Goal: Information Seeking & Learning: Learn about a topic

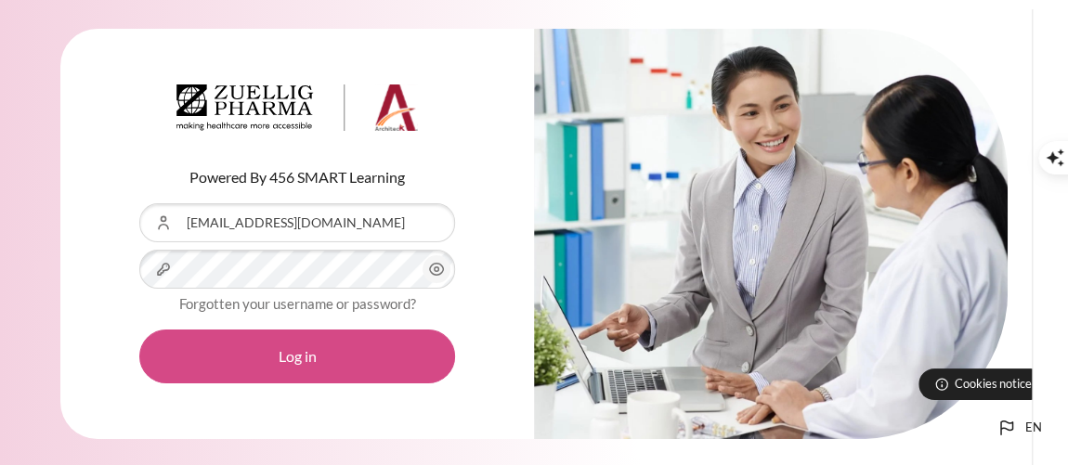
click at [275, 340] on button "Log in" at bounding box center [297, 357] width 316 height 54
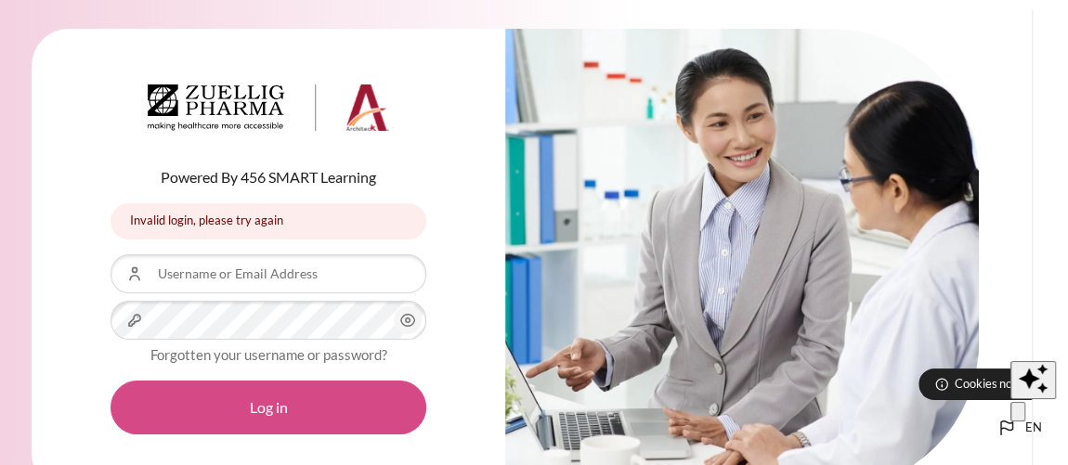
click at [320, 410] on button "Log in" at bounding box center [269, 408] width 316 height 54
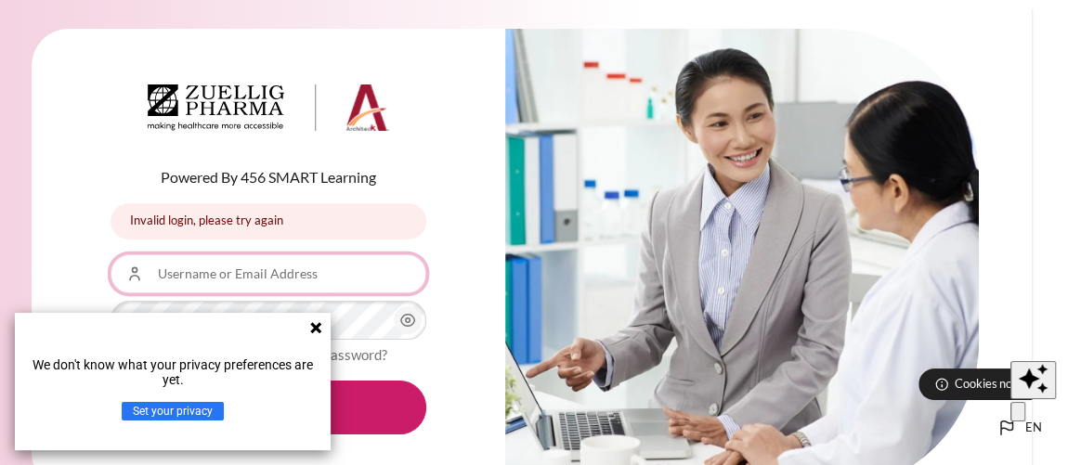
click at [325, 262] on input "Username or Email Address" at bounding box center [269, 273] width 316 height 39
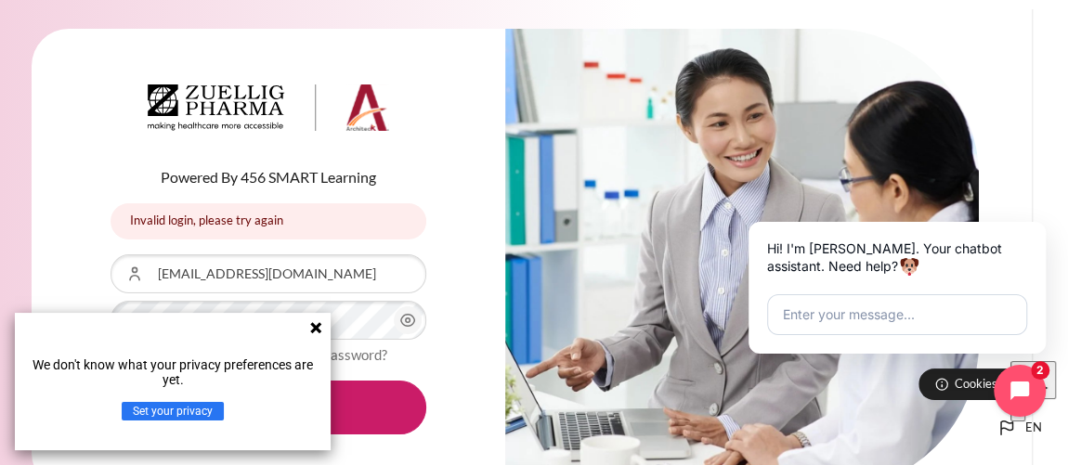
drag, startPoint x: 376, startPoint y: 273, endPoint x: 159, endPoint y: 268, distance: 217.4
click at [159, 268] on div "Username or Email Address Phinyarphat_s@seasiacenter.com" at bounding box center [269, 273] width 316 height 39
type input "[EMAIL_ADDRESS][DOMAIN_NAME]"
click at [313, 329] on icon at bounding box center [315, 327] width 11 height 11
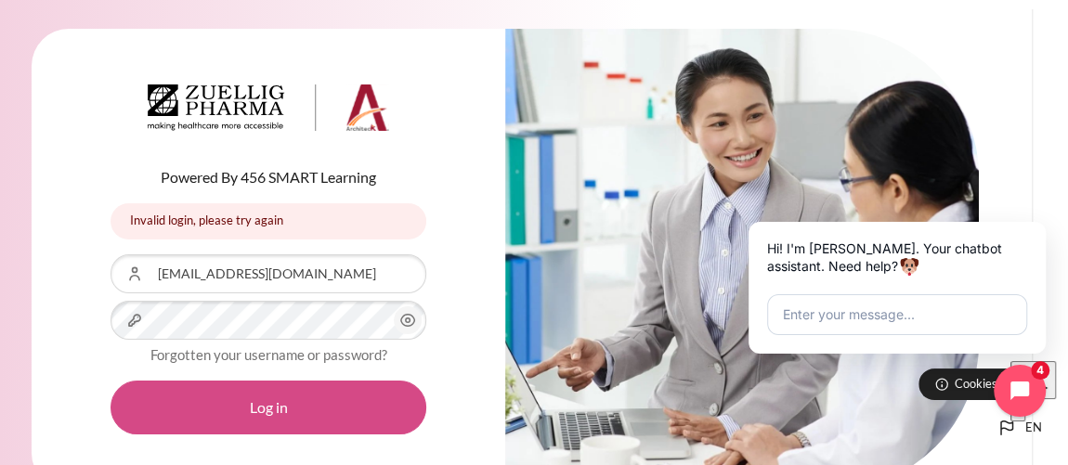
click at [338, 413] on button "Log in" at bounding box center [269, 408] width 316 height 54
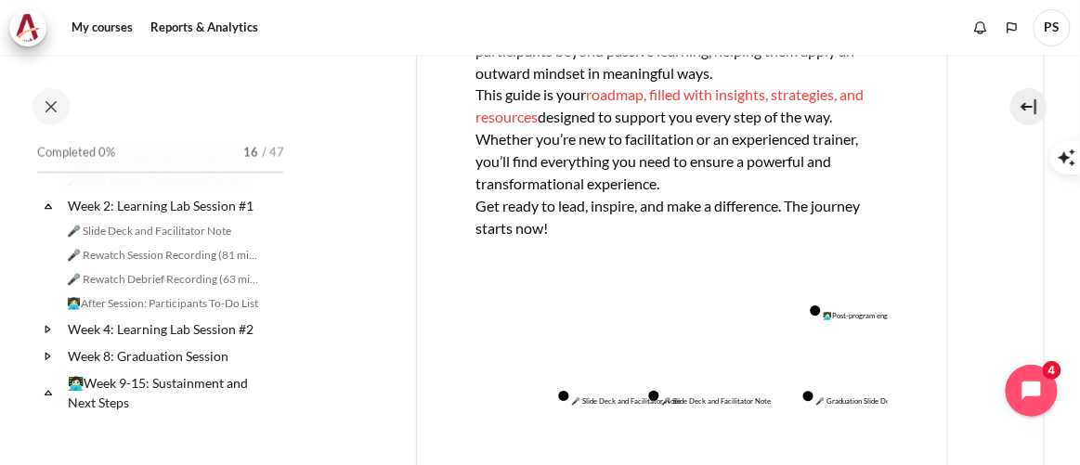
scroll to position [639, 0]
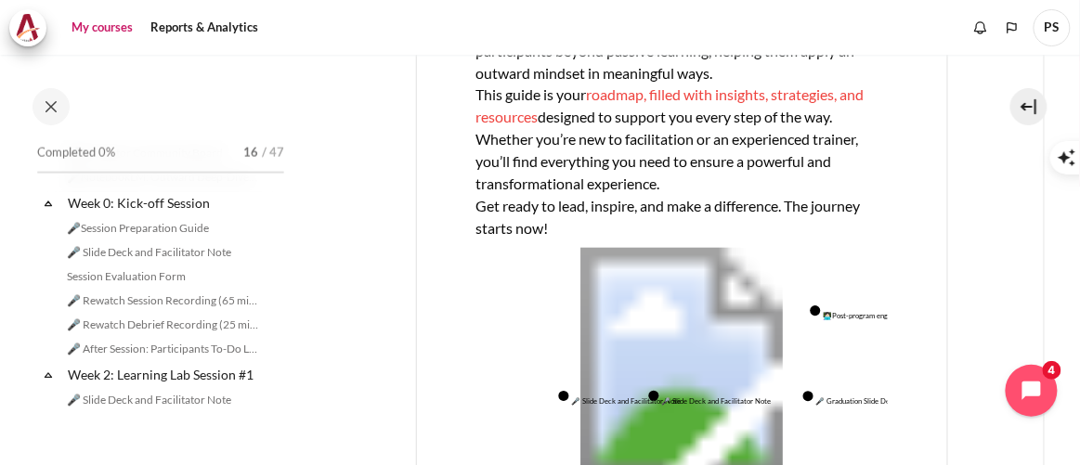
click at [111, 13] on link "My courses" at bounding box center [102, 27] width 74 height 37
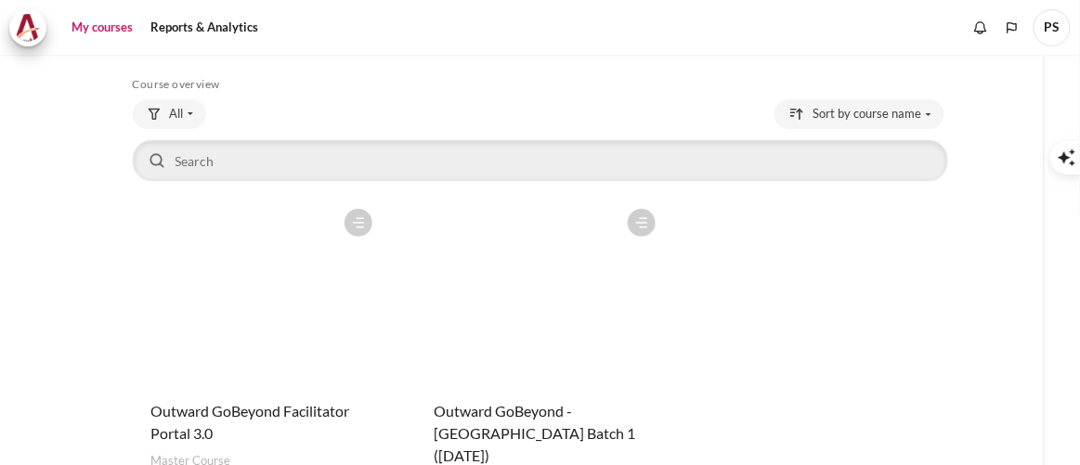
scroll to position [168, 0]
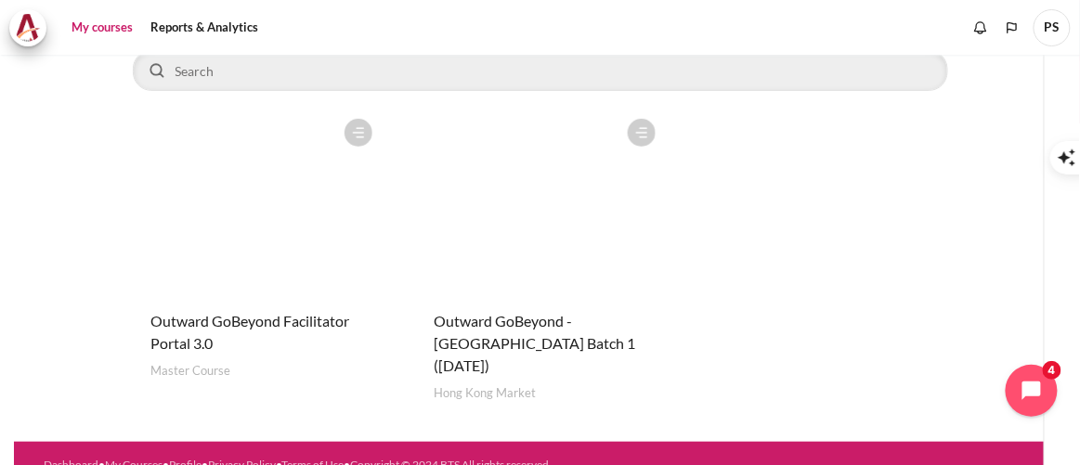
click at [538, 189] on figure "Content" at bounding box center [540, 203] width 250 height 186
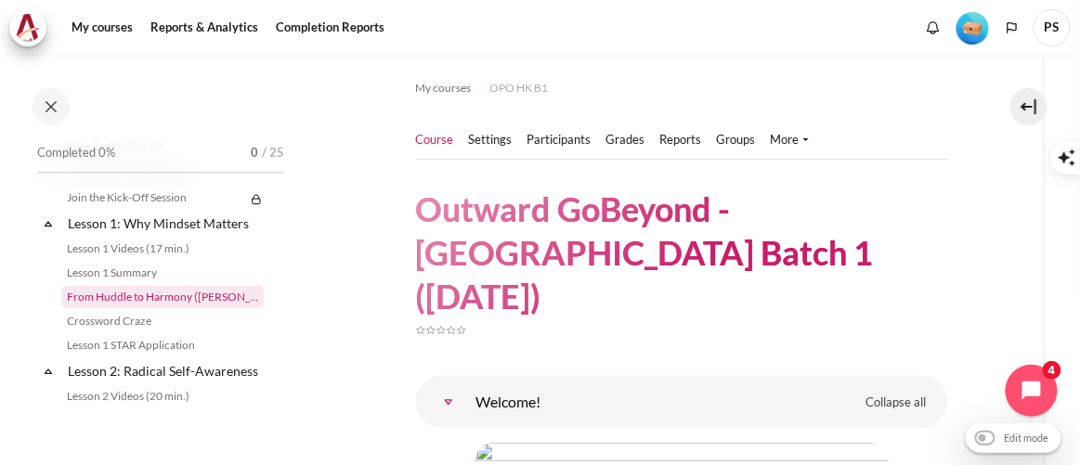
scroll to position [253, 0]
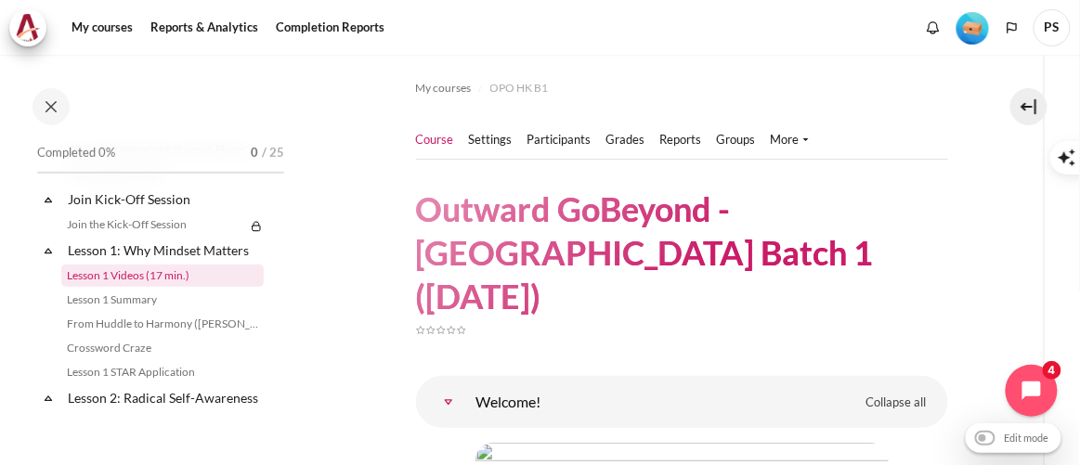
click at [148, 272] on link "Lesson 1 Videos (17 min.)" at bounding box center [162, 276] width 202 height 22
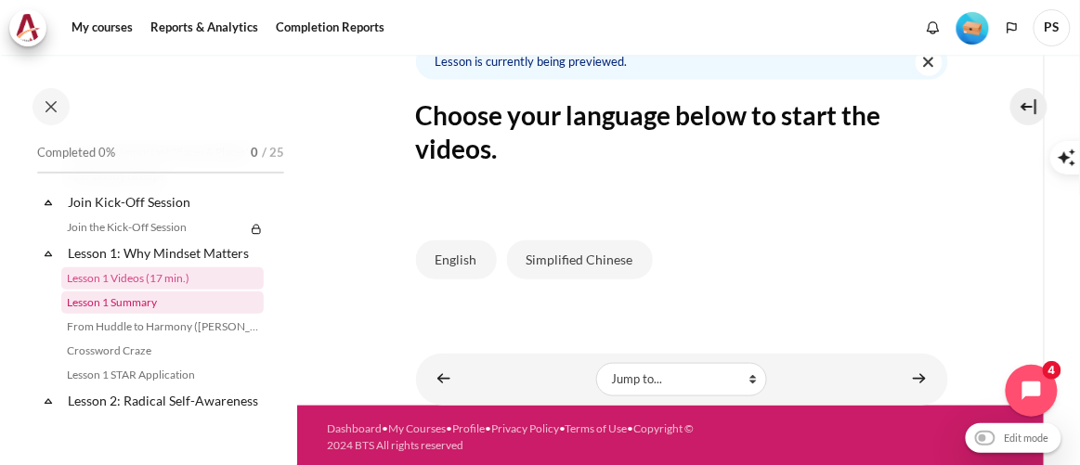
scroll to position [588, 0]
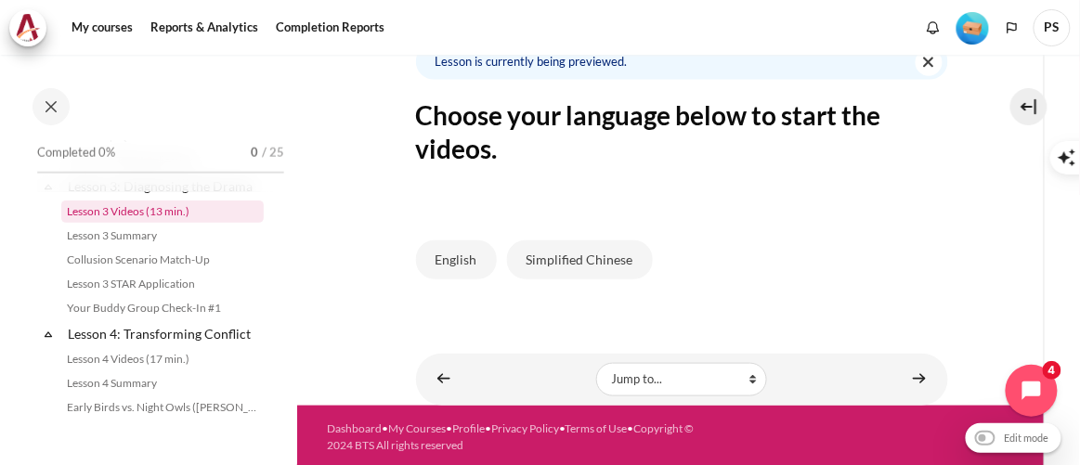
click at [179, 223] on link "Lesson 3 Videos (13 min.)" at bounding box center [162, 212] width 202 height 22
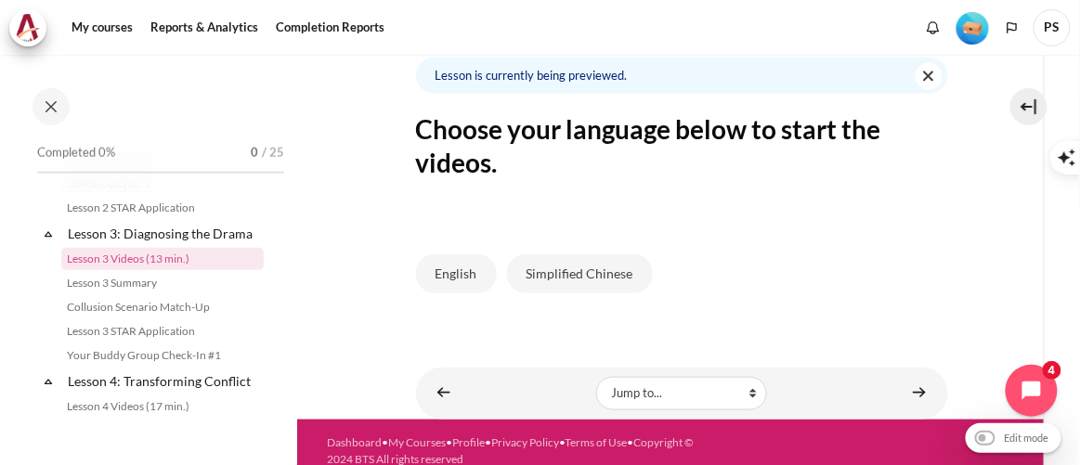
scroll to position [332, 0]
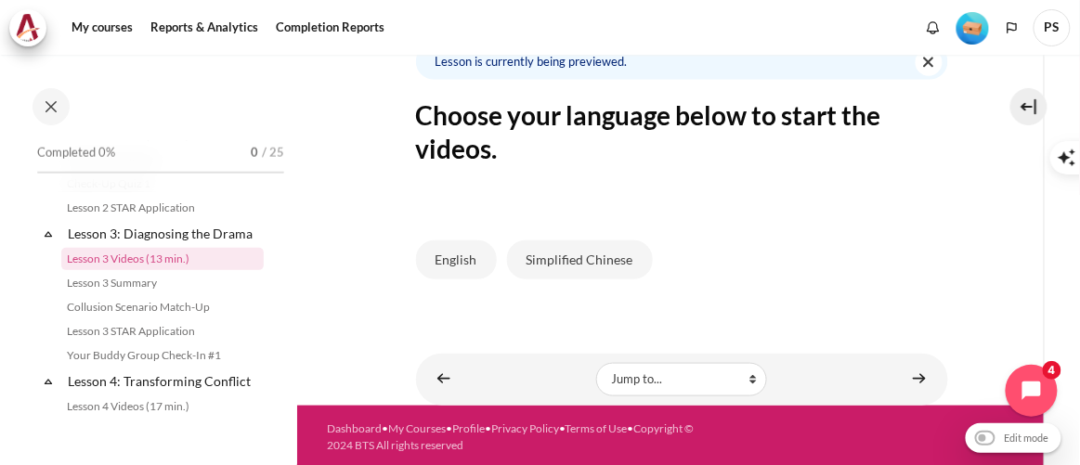
click at [937, 230] on div "English Simplified Chinese" at bounding box center [682, 260] width 532 height 76
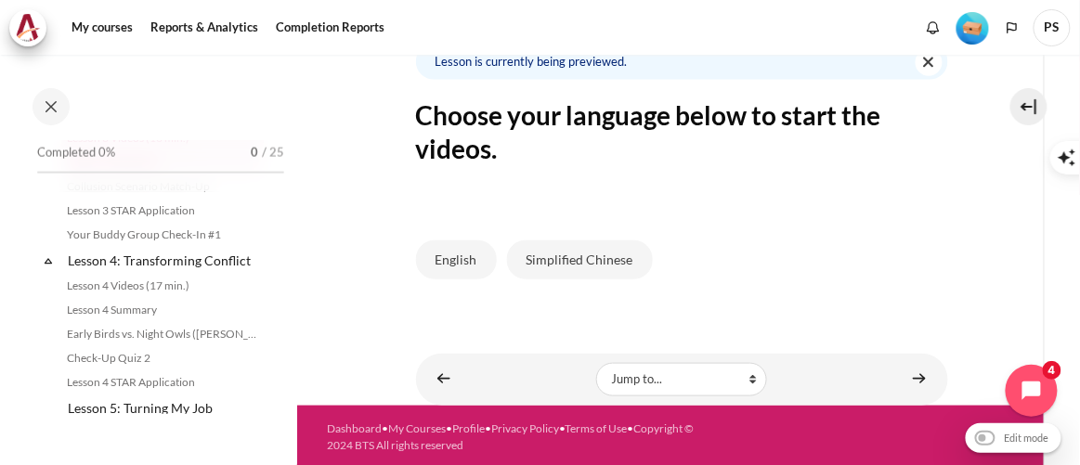
scroll to position [879, 0]
